Goal: Information Seeking & Learning: Check status

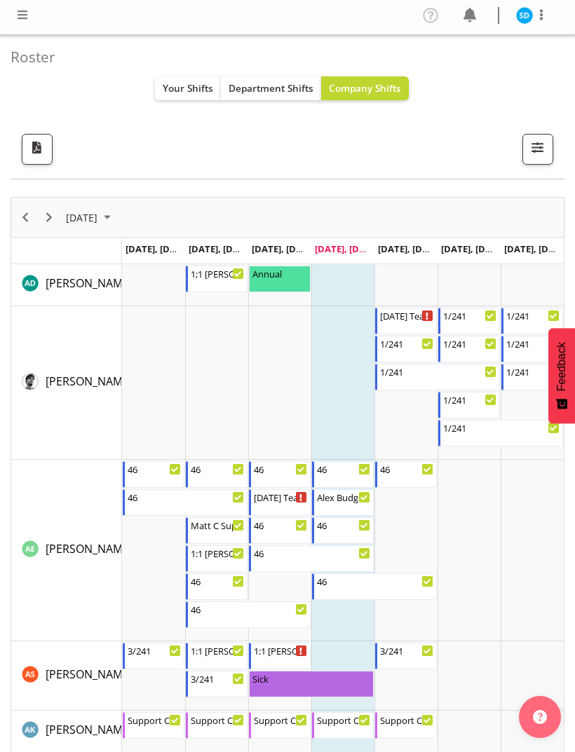
scroll to position [9, 0]
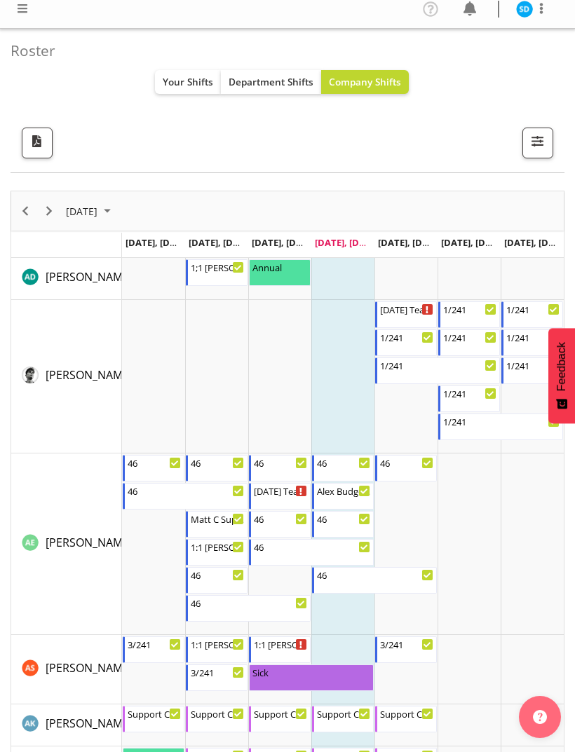
click at [191, 75] on span "Your Shifts" at bounding box center [188, 81] width 50 height 13
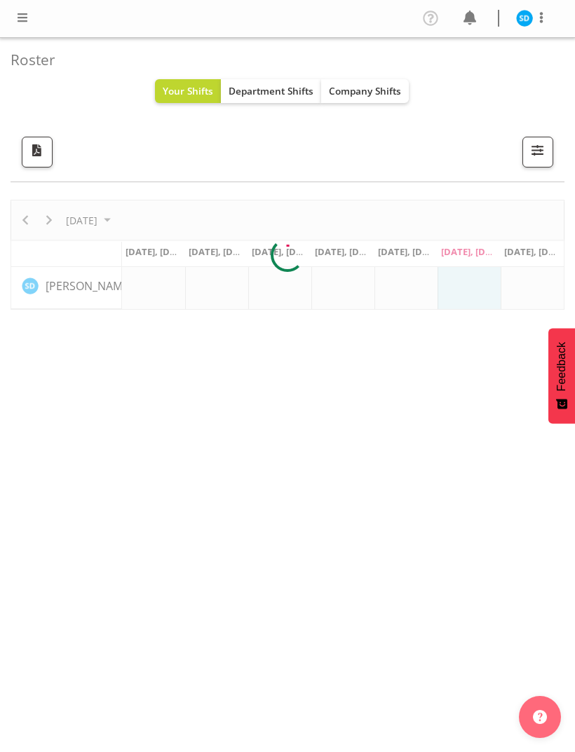
scroll to position [0, 0]
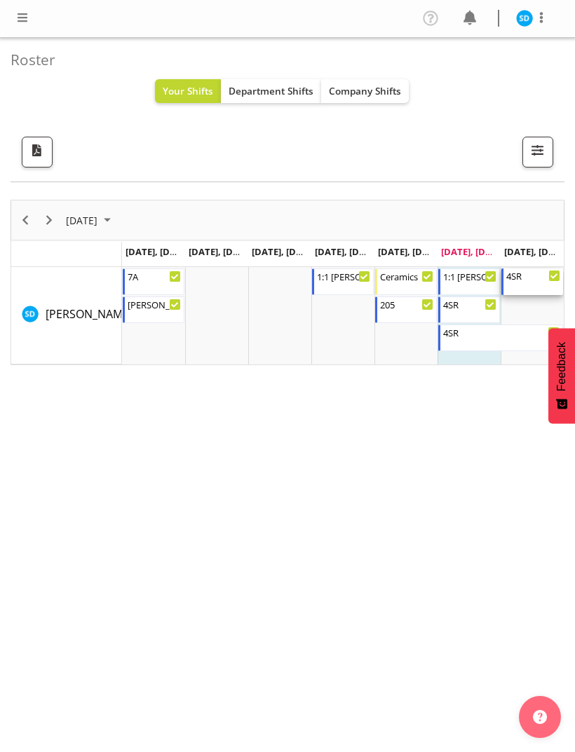
click at [522, 272] on div "4SR" at bounding box center [533, 276] width 54 height 14
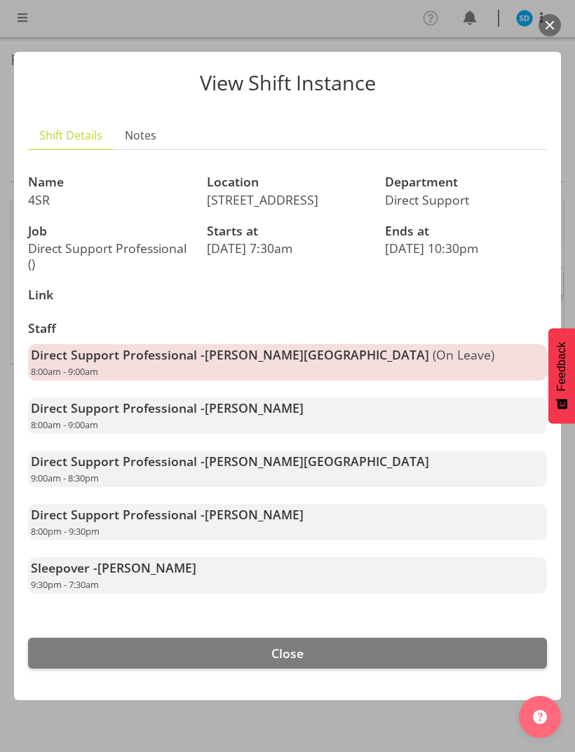
click at [405, 664] on button "Close" at bounding box center [287, 653] width 519 height 31
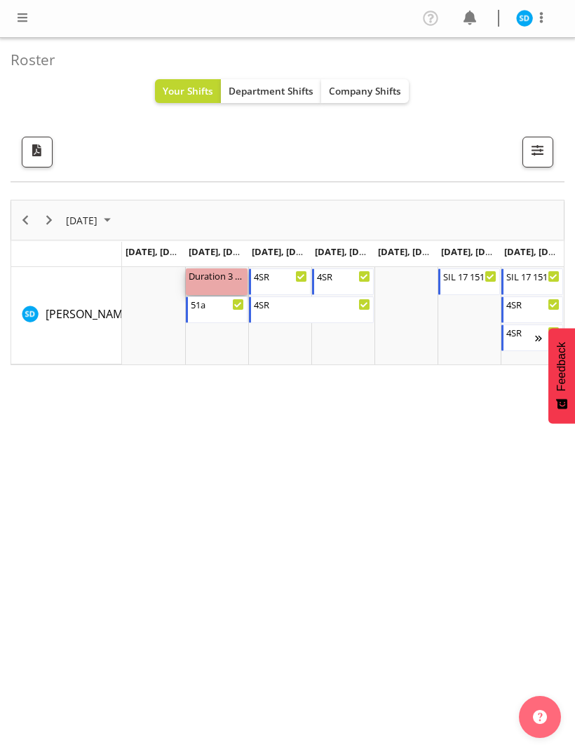
click at [208, 277] on div "Duration 3 hours - [PERSON_NAME]" at bounding box center [217, 276] width 56 height 14
click at [215, 272] on div "Duration 3 hours - [PERSON_NAME]" at bounding box center [217, 276] width 56 height 14
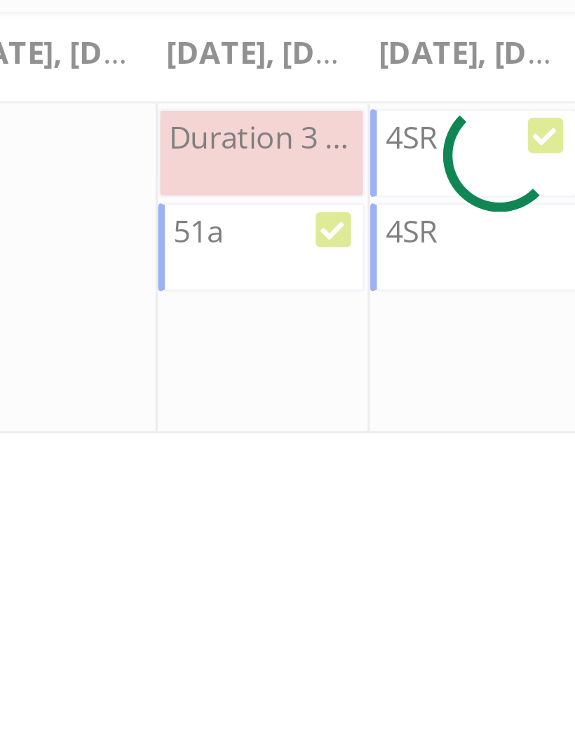
click at [74, 142] on div at bounding box center [288, 224] width 554 height 165
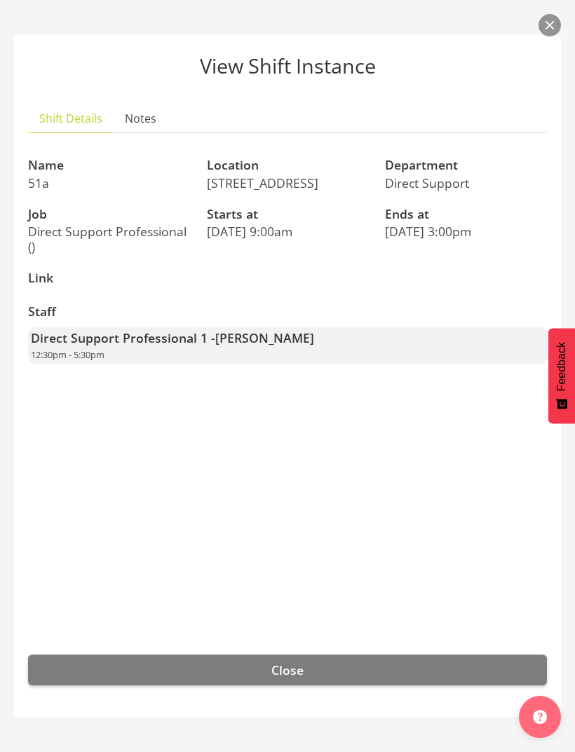
click at [311, 663] on button "Close" at bounding box center [287, 670] width 519 height 31
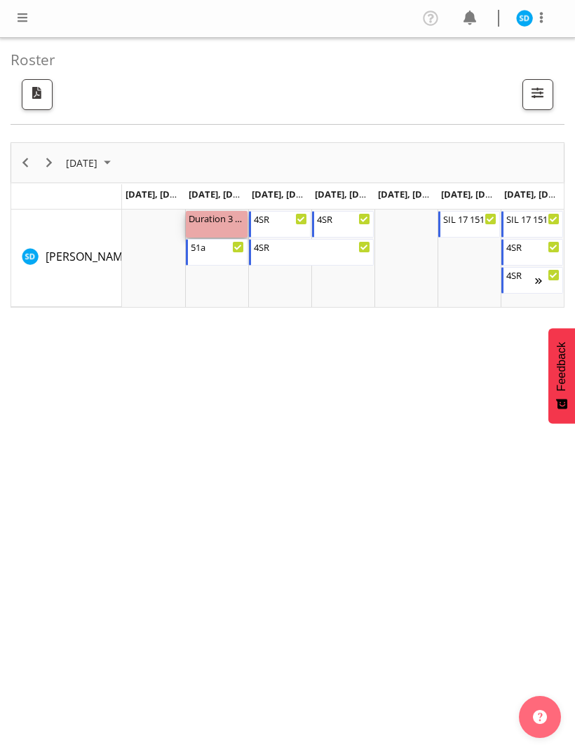
click at [210, 226] on div "Duration 3 hours - [PERSON_NAME] 9:00 AM - 12:00 PM" at bounding box center [217, 224] width 56 height 27
click at [217, 224] on div "Duration 3 hours - [PERSON_NAME]" at bounding box center [217, 218] width 56 height 14
click at [208, 222] on div "Duration 3 hours - [PERSON_NAME]" at bounding box center [217, 218] width 56 height 14
click at [273, 234] on div "4SR 4:00 PM - 9:30 PM" at bounding box center [281, 224] width 54 height 27
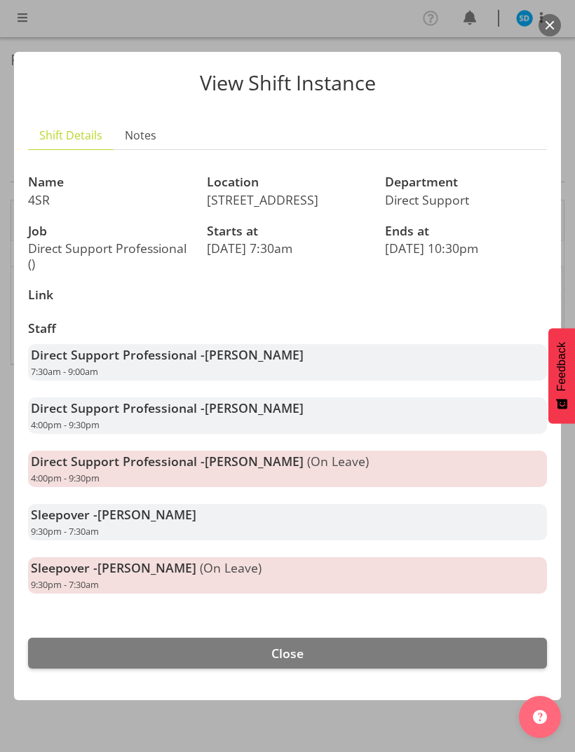
click at [403, 648] on button "Close" at bounding box center [287, 653] width 519 height 31
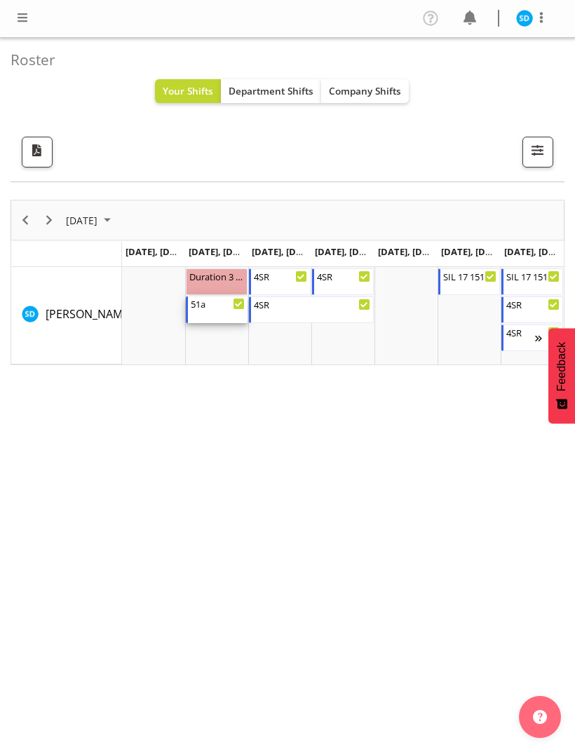
click at [222, 308] on div "51a" at bounding box center [218, 304] width 54 height 14
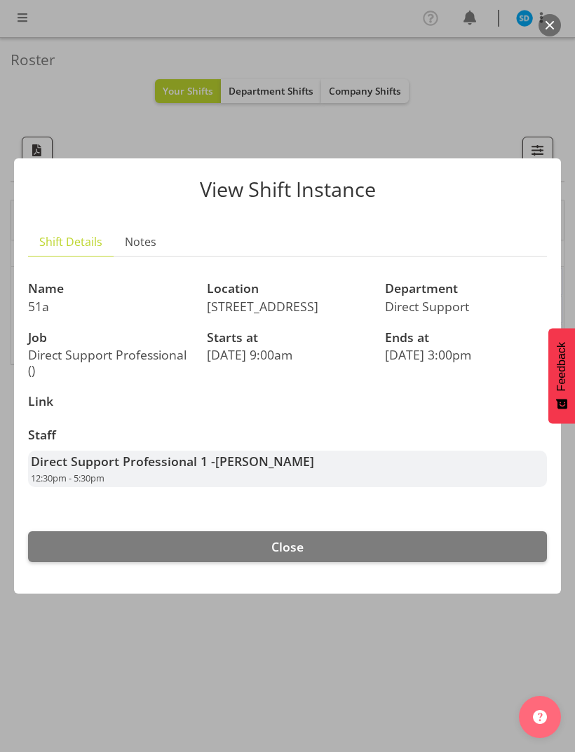
click at [386, 539] on button "Close" at bounding box center [287, 546] width 519 height 31
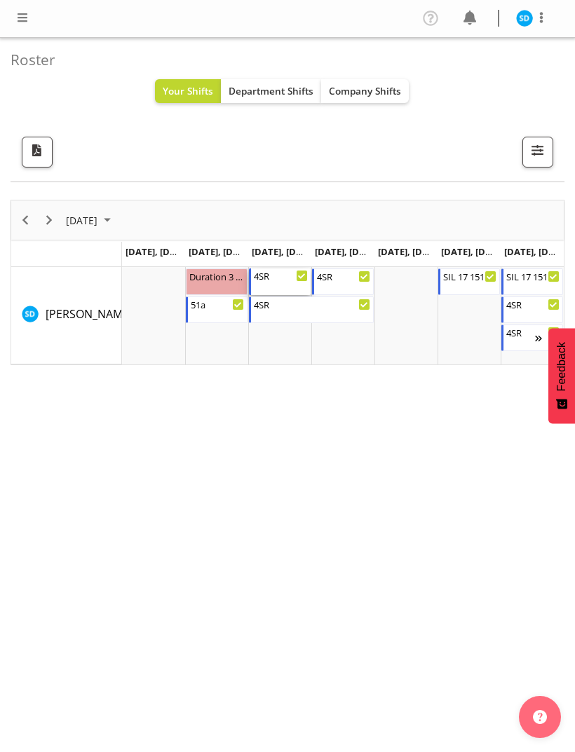
click at [267, 278] on div "4SR" at bounding box center [281, 276] width 54 height 14
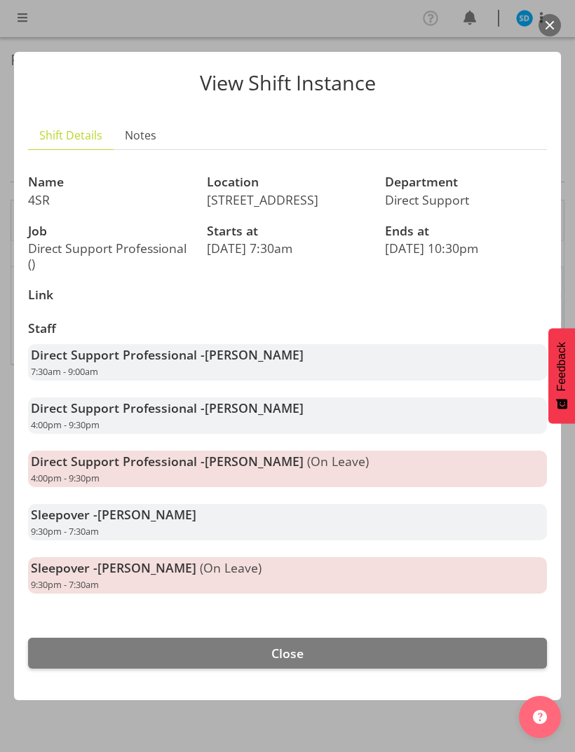
click at [290, 645] on span "Close" at bounding box center [287, 653] width 32 height 17
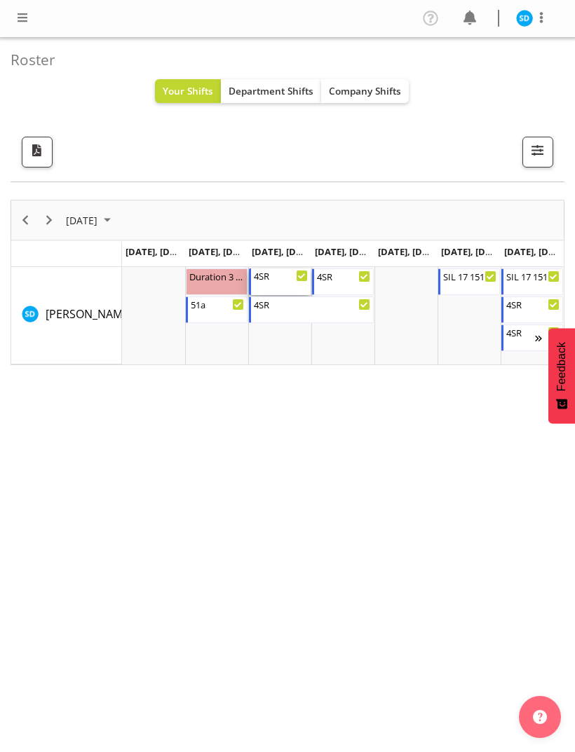
click at [288, 289] on div "4SR 4:00 PM - 9:30 PM" at bounding box center [281, 282] width 54 height 27
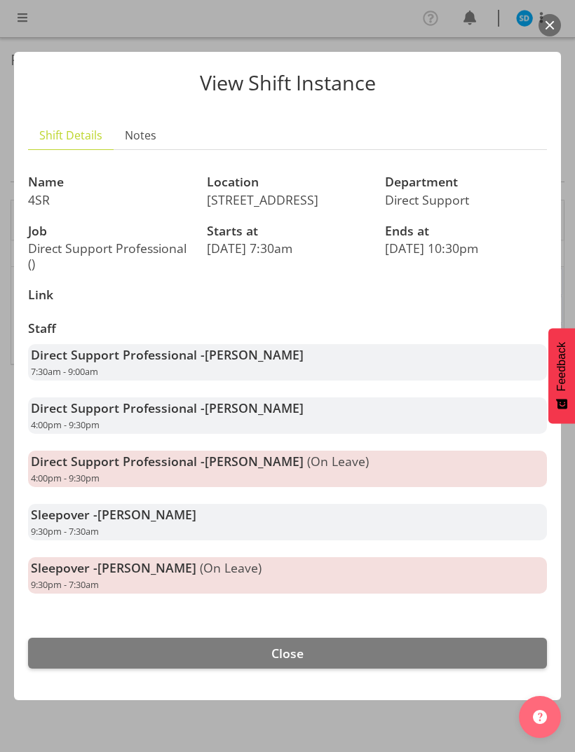
click at [184, 649] on button "Close" at bounding box center [287, 653] width 519 height 31
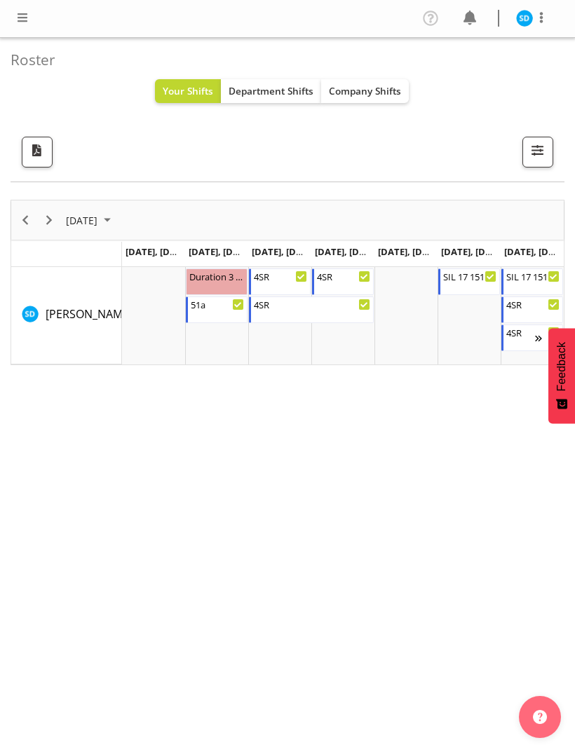
click at [474, 22] on span at bounding box center [469, 18] width 22 height 22
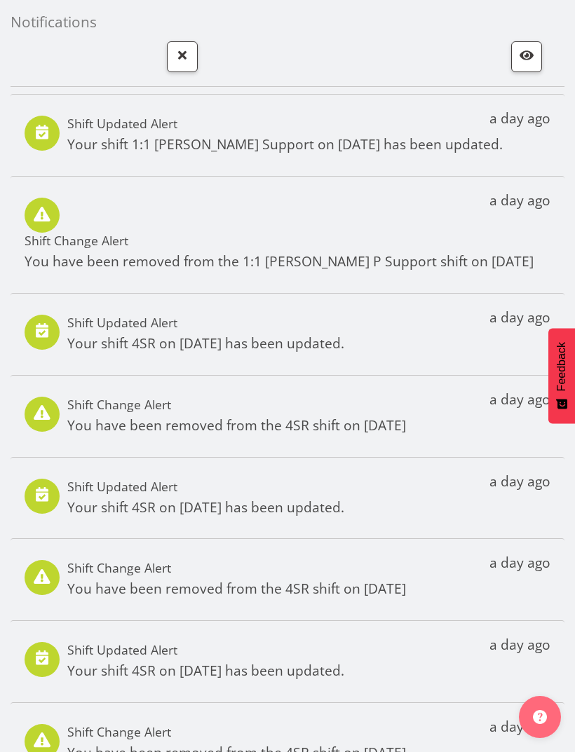
click at [188, 53] on span "button" at bounding box center [182, 55] width 18 height 18
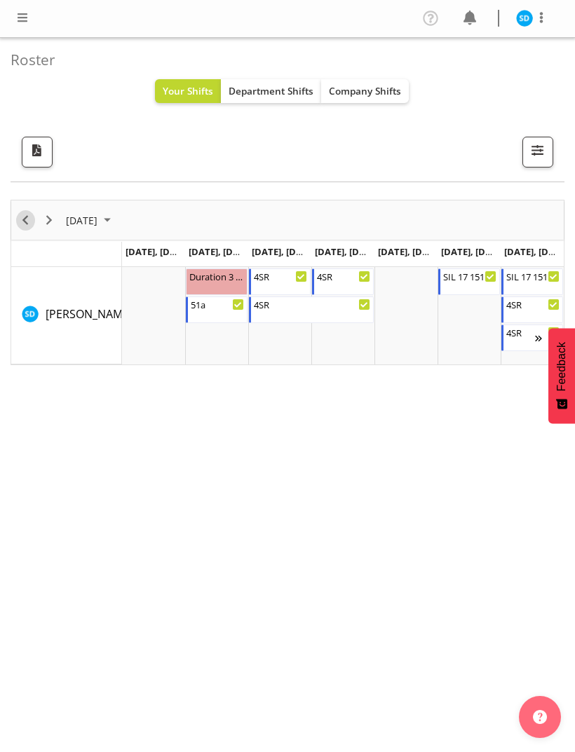
click at [33, 223] on span "Previous" at bounding box center [25, 221] width 17 height 18
